Goal: Information Seeking & Learning: Learn about a topic

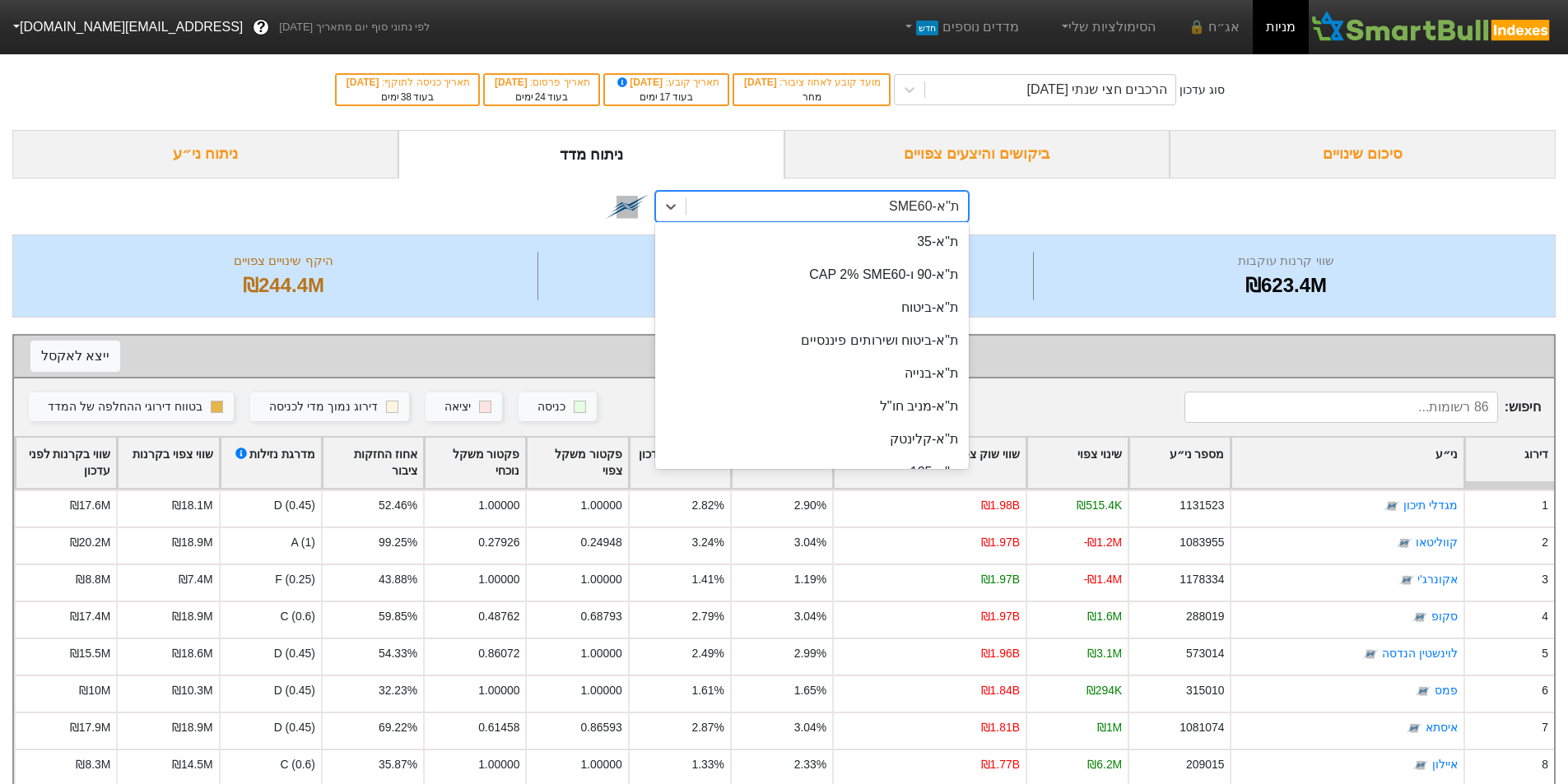
click at [898, 198] on div "ת''א-SME60" at bounding box center [925, 206] width 71 height 20
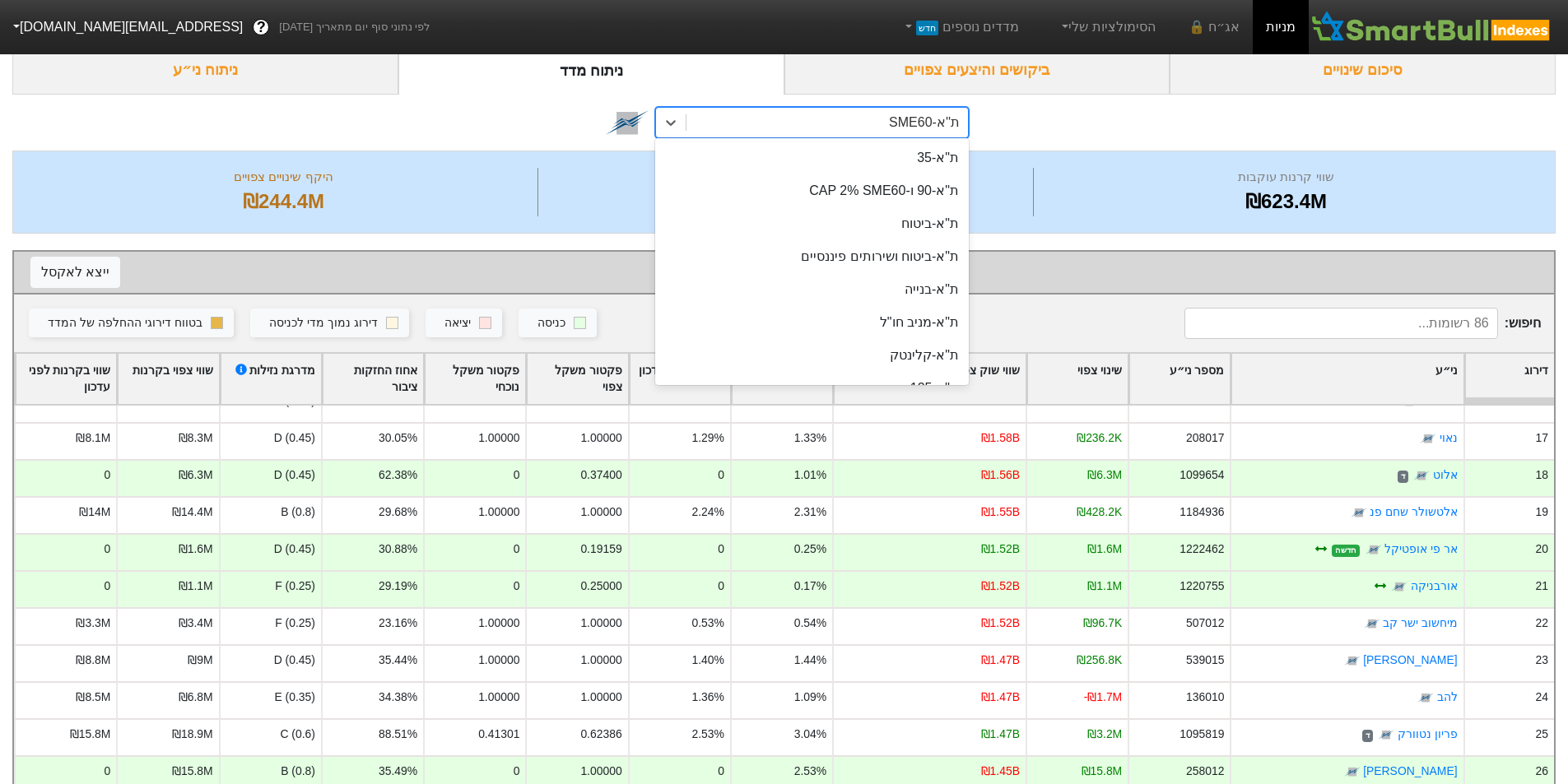
click at [997, 65] on div "ביקושים והיצעים צפויים" at bounding box center [977, 70] width 386 height 48
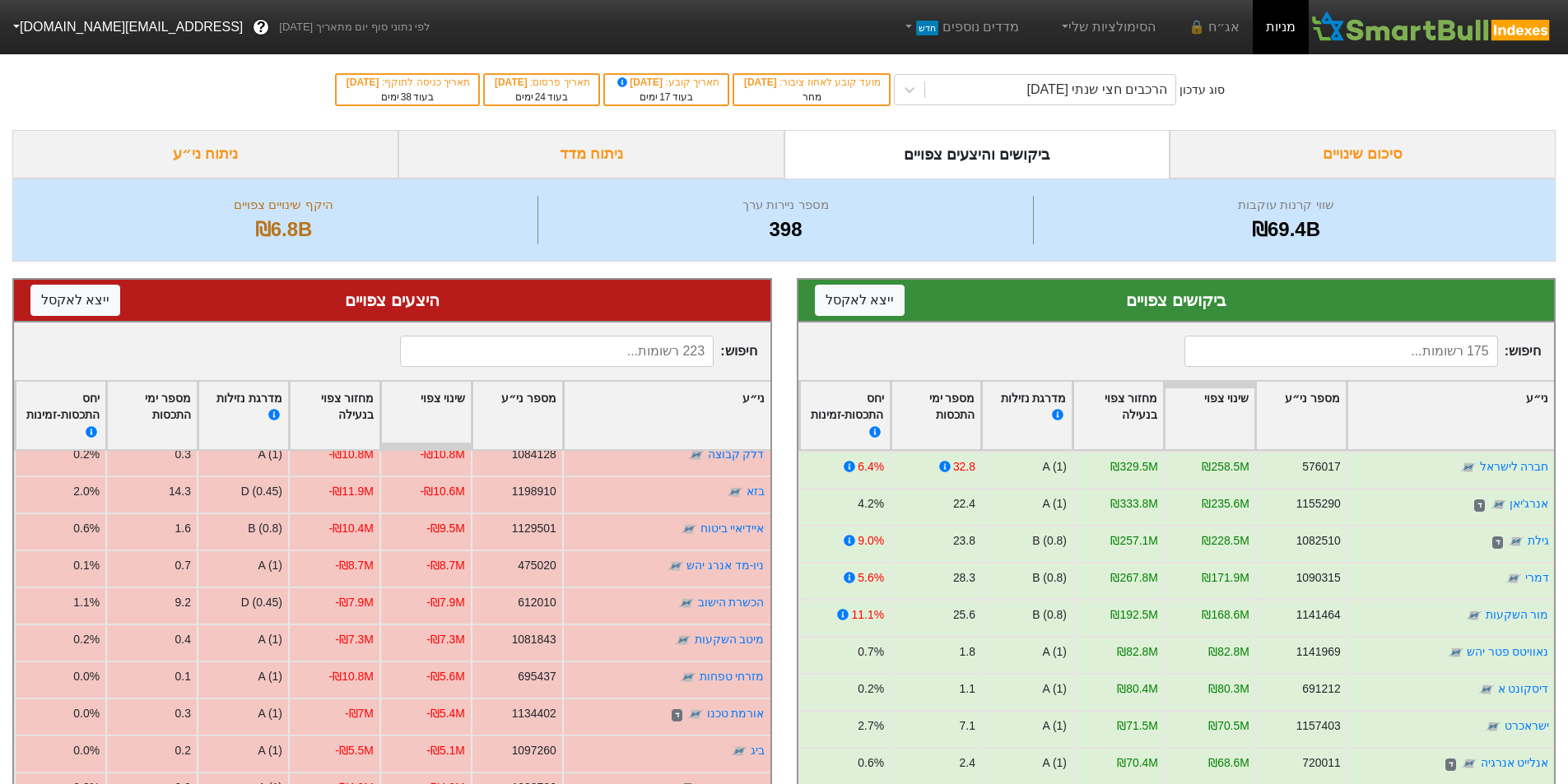
click at [1324, 152] on div "סיכום שינויים" at bounding box center [1362, 154] width 386 height 48
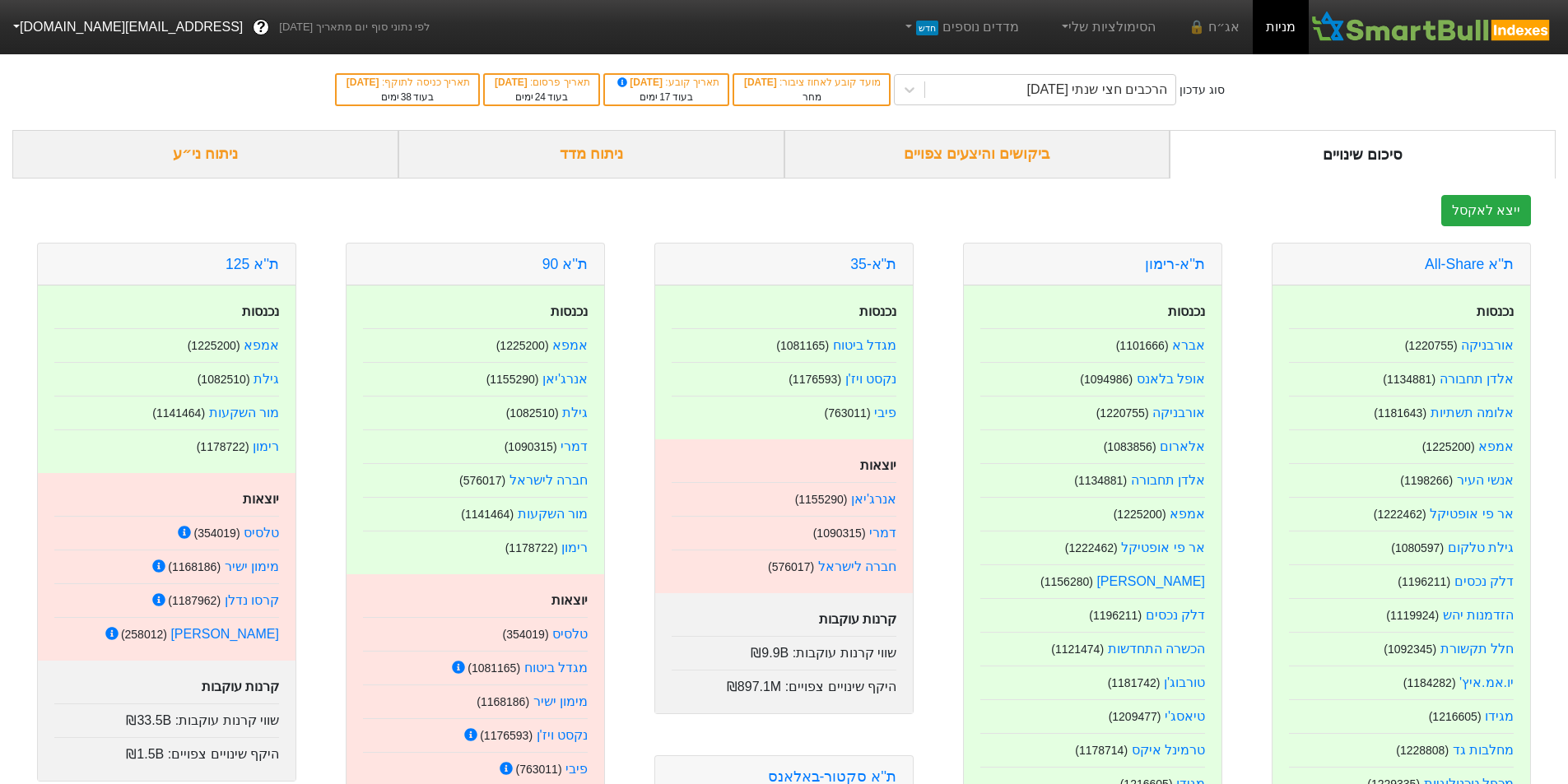
scroll to position [246, 0]
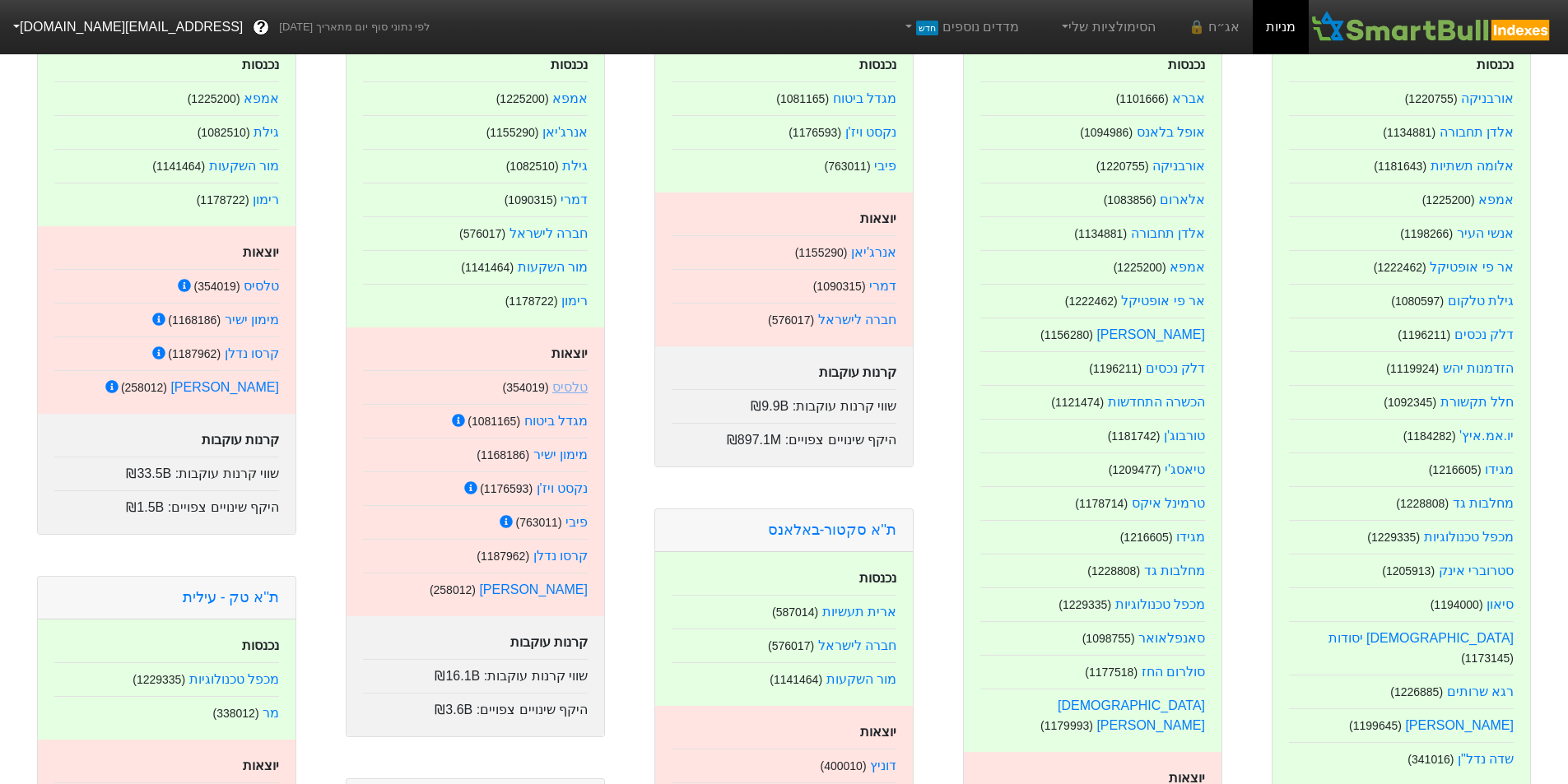
click at [579, 387] on link "טלסיס" at bounding box center [570, 387] width 35 height 14
